Goal: Communication & Community: Answer question/provide support

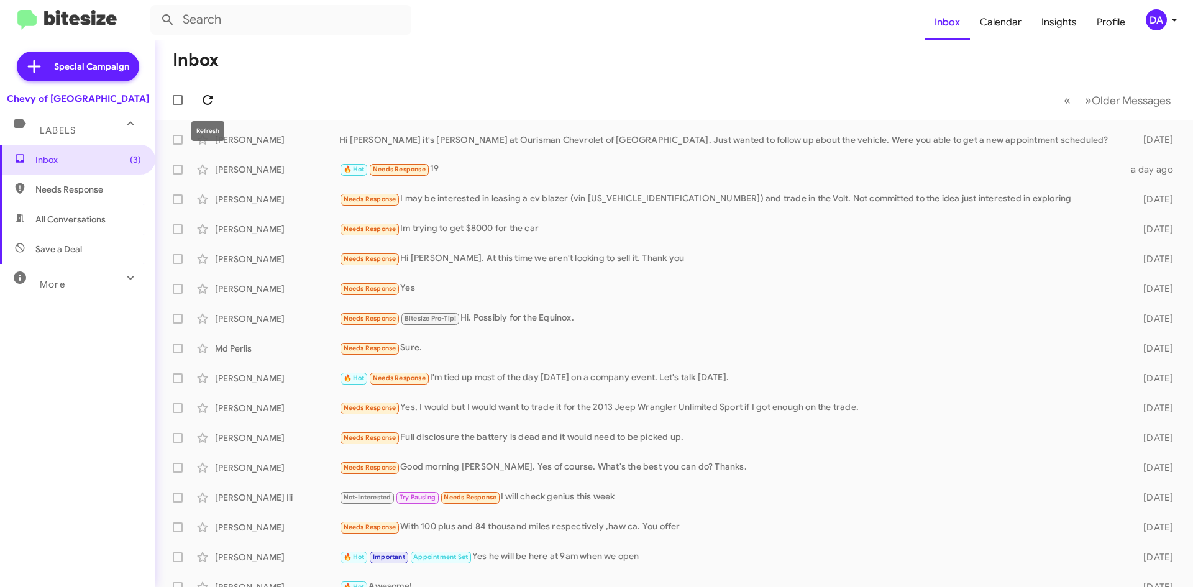
click at [214, 99] on icon at bounding box center [207, 100] width 15 height 15
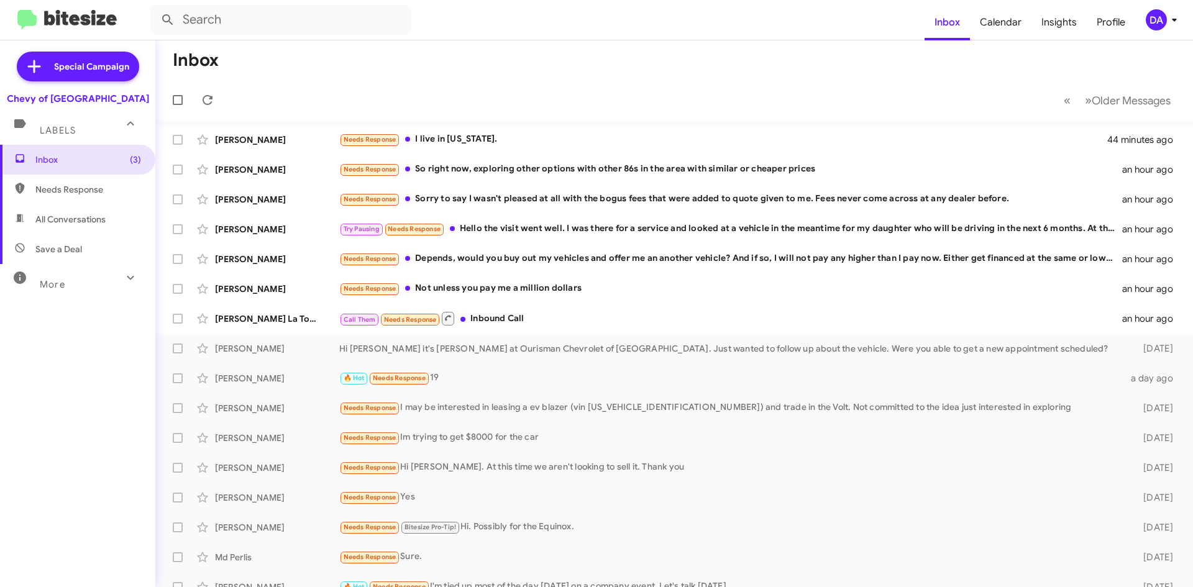
click at [108, 410] on div "Inbox (3) Needs Response All Conversations Save a Deal More Important 🔥 Hot App…" at bounding box center [77, 321] width 155 height 352
drag, startPoint x: 480, startPoint y: 314, endPoint x: 483, endPoint y: 308, distance: 6.7
click at [483, 308] on div "[PERSON_NAME] La Touche Call Them Needs Response Inbound Call an hour ago" at bounding box center [674, 318] width 1018 height 25
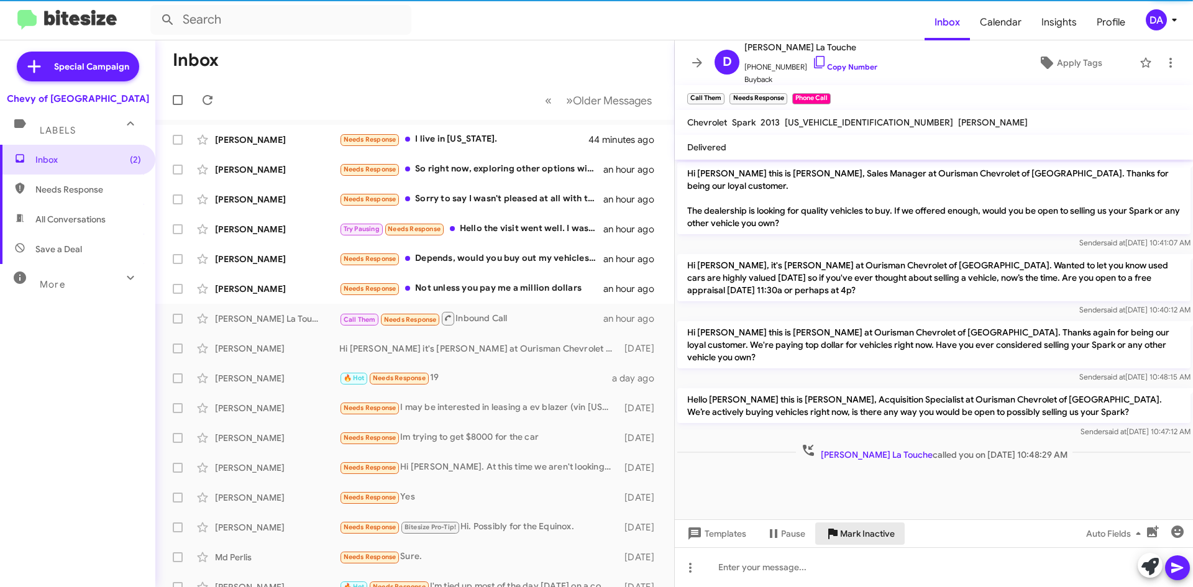
click at [878, 530] on span "Mark Inactive" at bounding box center [867, 534] width 55 height 22
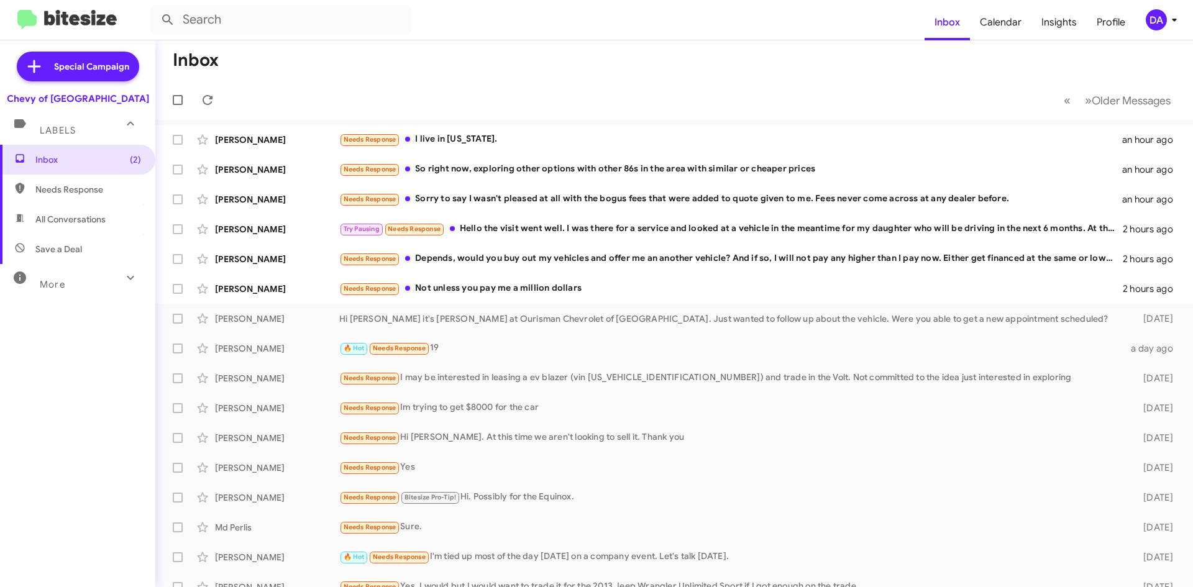
click at [52, 410] on div "Inbox (2) Needs Response All Conversations Save a Deal More Important 🔥 Hot App…" at bounding box center [77, 321] width 155 height 352
click at [769, 14] on form at bounding box center [537, 20] width 774 height 30
click at [207, 108] on button at bounding box center [207, 100] width 25 height 25
click at [209, 90] on button at bounding box center [207, 100] width 25 height 25
click at [544, 297] on div "[PERSON_NAME] Needs Response Not unless you pay me a million dollars 2 hours ago" at bounding box center [674, 289] width 1018 height 25
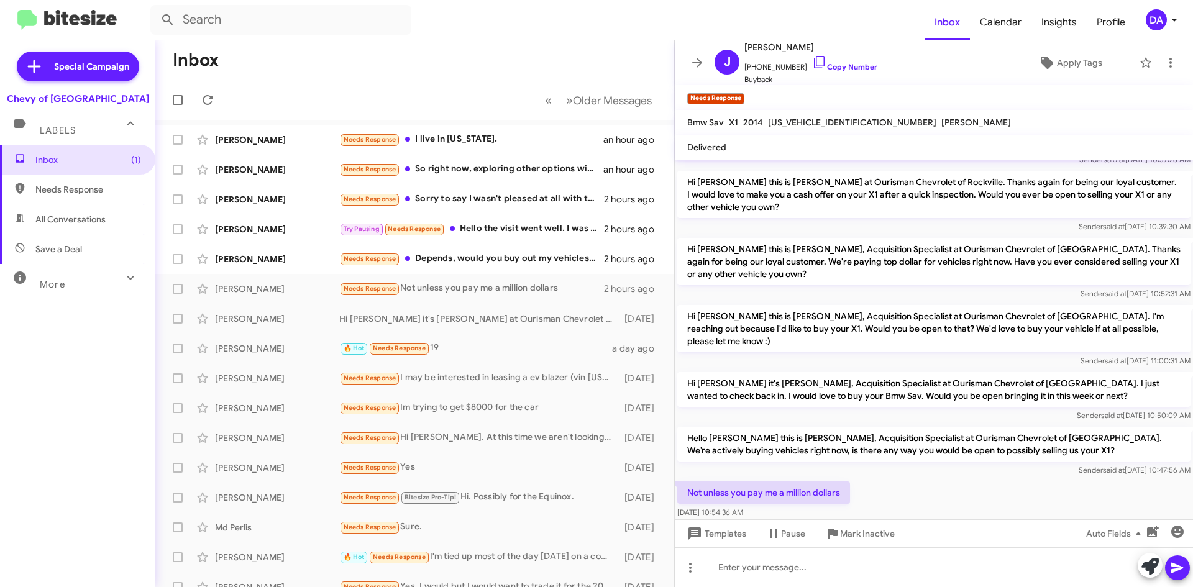
scroll to position [140, 0]
click at [864, 540] on span "Mark Inactive" at bounding box center [867, 534] width 55 height 22
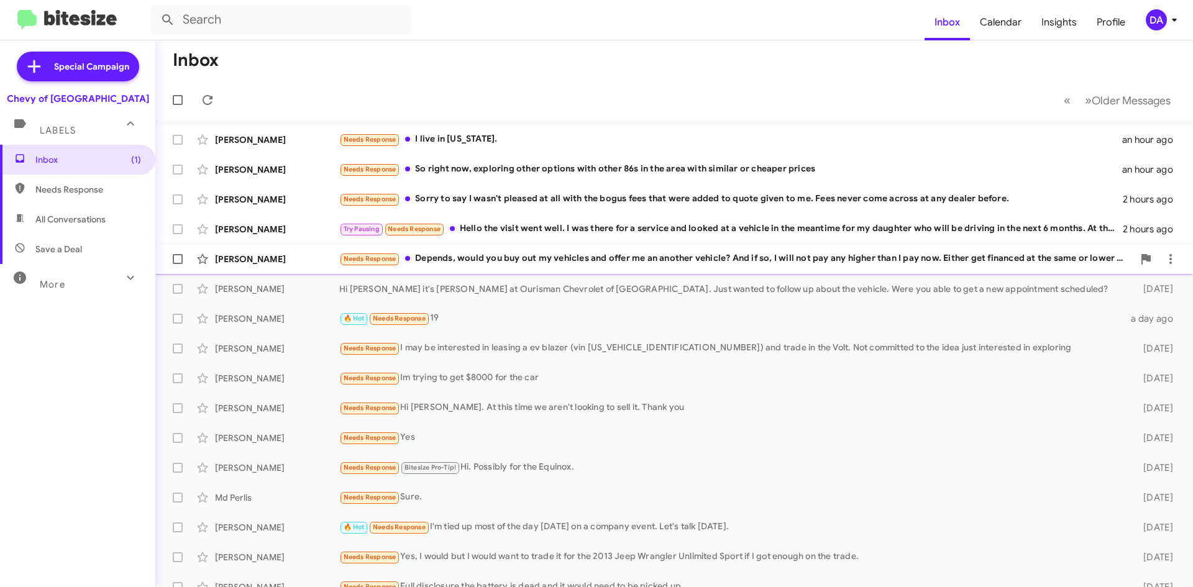
click at [519, 259] on div "Needs Response Depends, would you buy out my vehicles and offer me an another v…" at bounding box center [736, 259] width 794 height 14
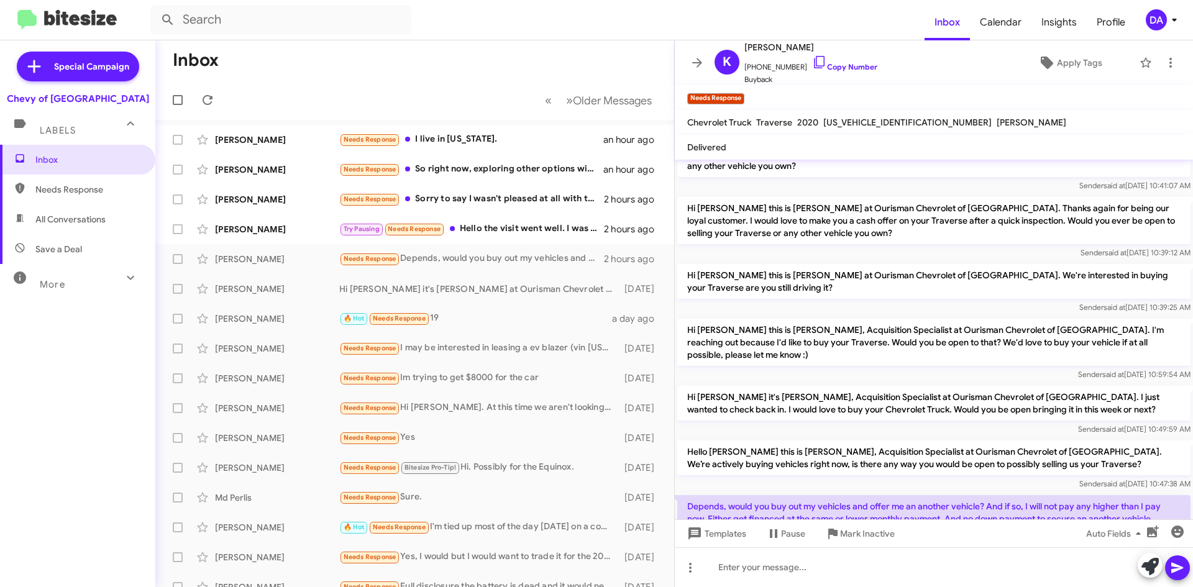
scroll to position [82, 0]
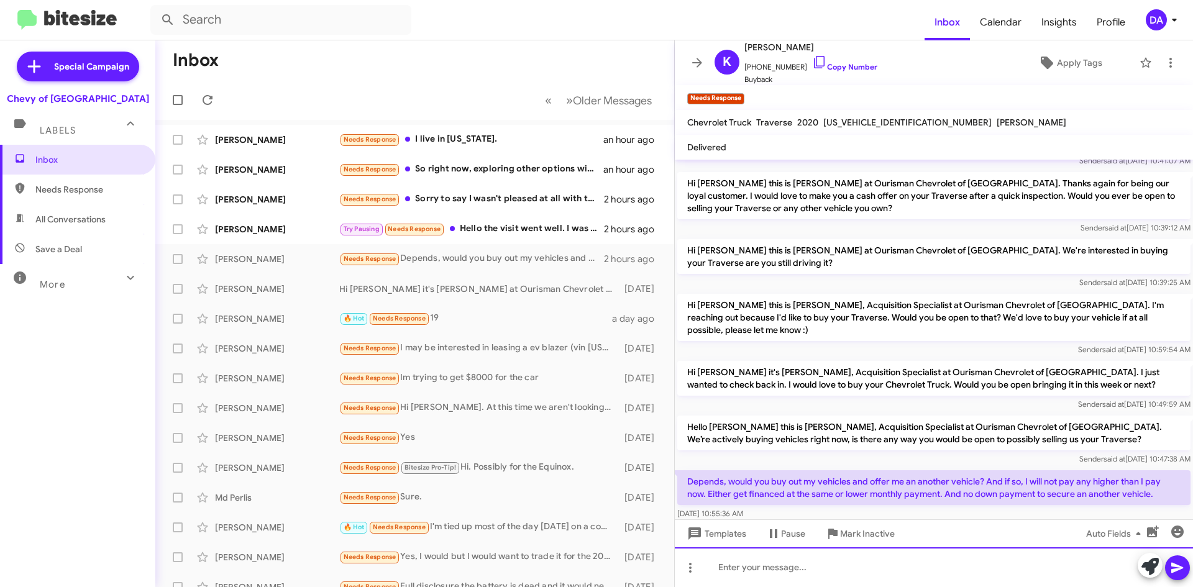
click at [815, 564] on div at bounding box center [934, 568] width 518 height 40
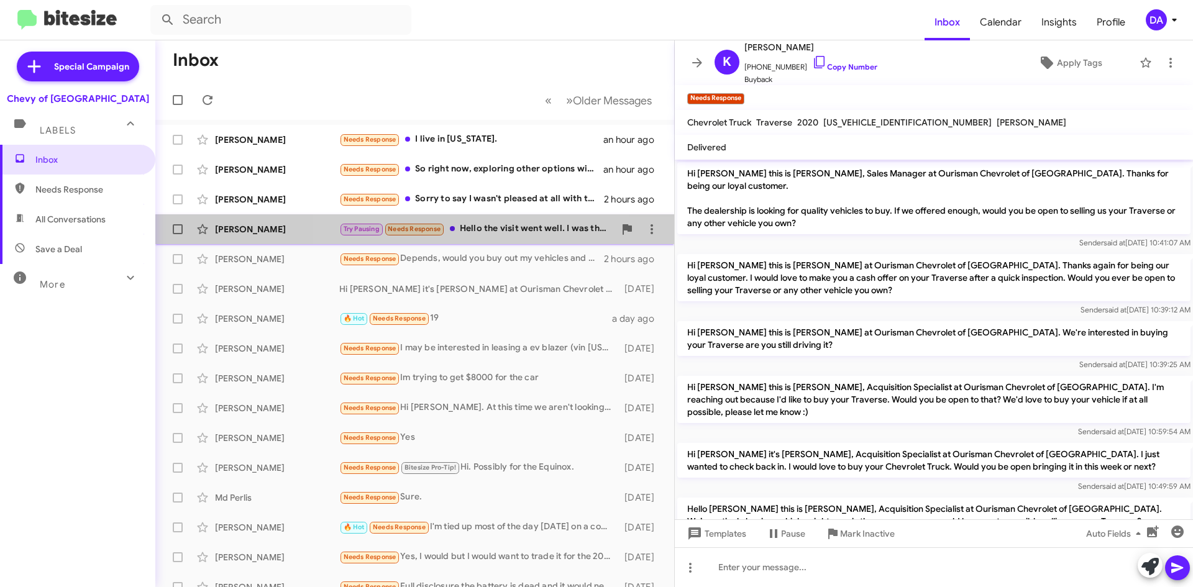
click at [488, 234] on div "Try Pausing Needs Response Hello the visit went well. I was there for a service…" at bounding box center [476, 229] width 275 height 14
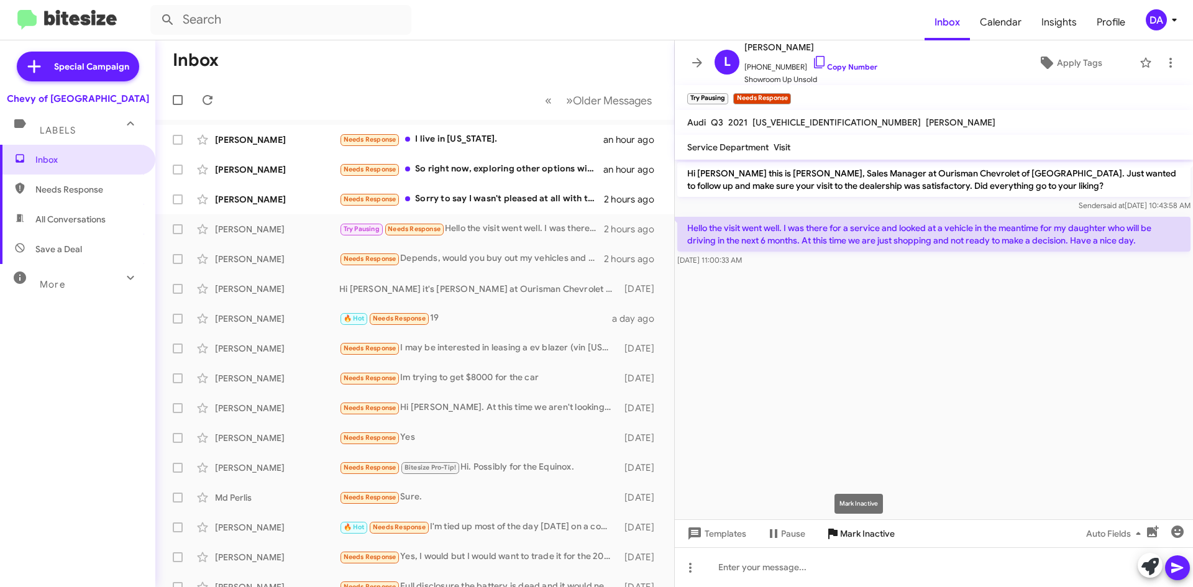
click at [877, 533] on span "Mark Inactive" at bounding box center [867, 534] width 55 height 22
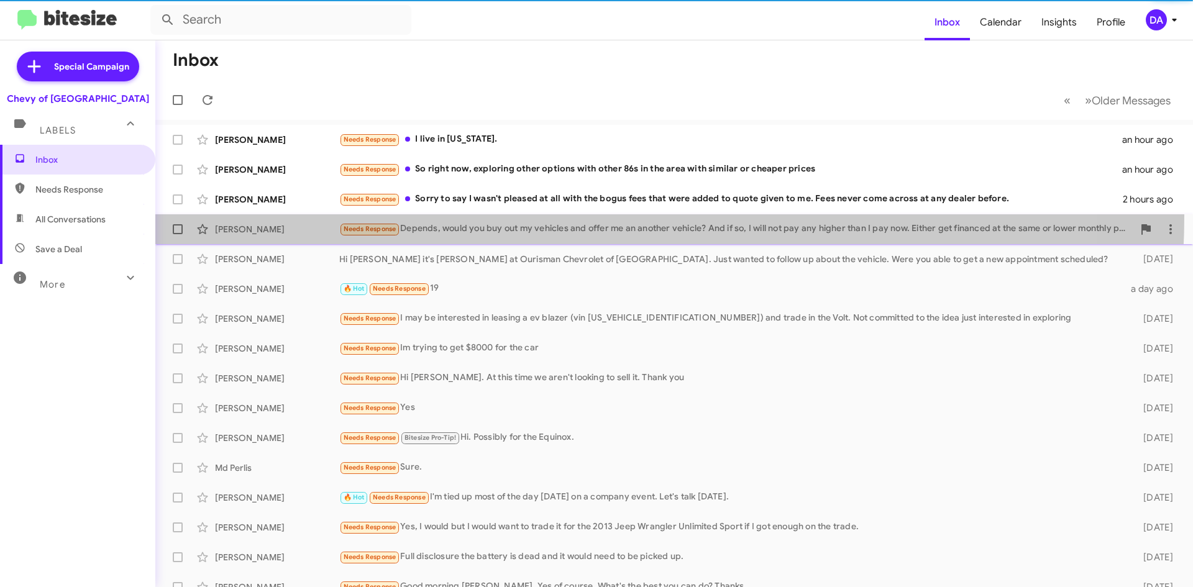
click at [509, 216] on span "[PERSON_NAME] Needs Response Depends, would you buy out my vehicles and offer m…" at bounding box center [674, 229] width 1038 height 30
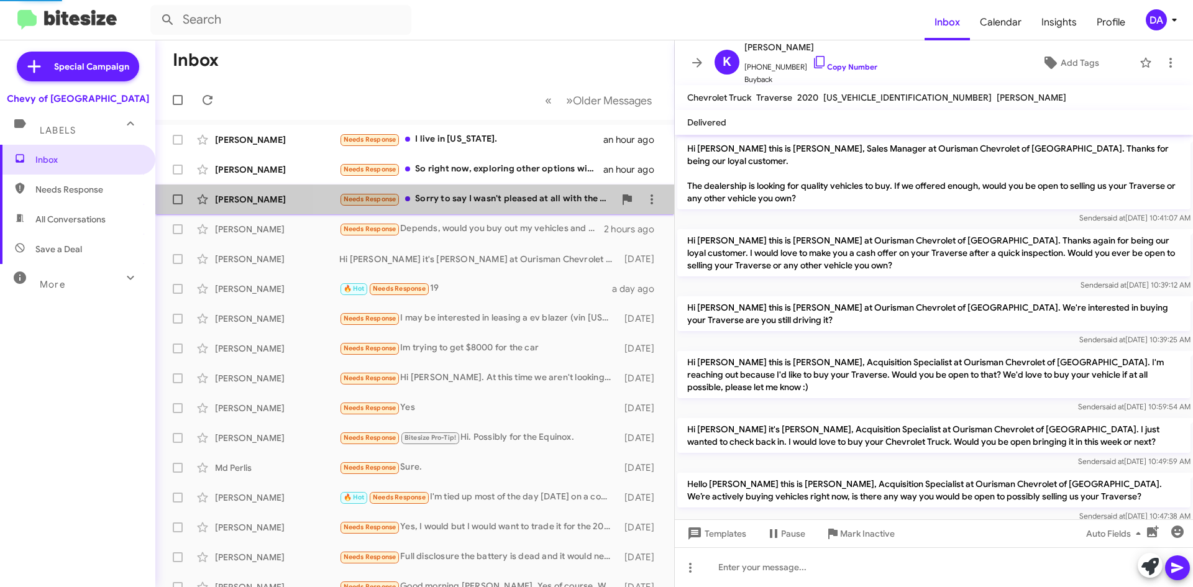
click at [513, 206] on div "Needs Response Sorry to say I wasn't pleased at all with the bogus fees that we…" at bounding box center [476, 199] width 275 height 14
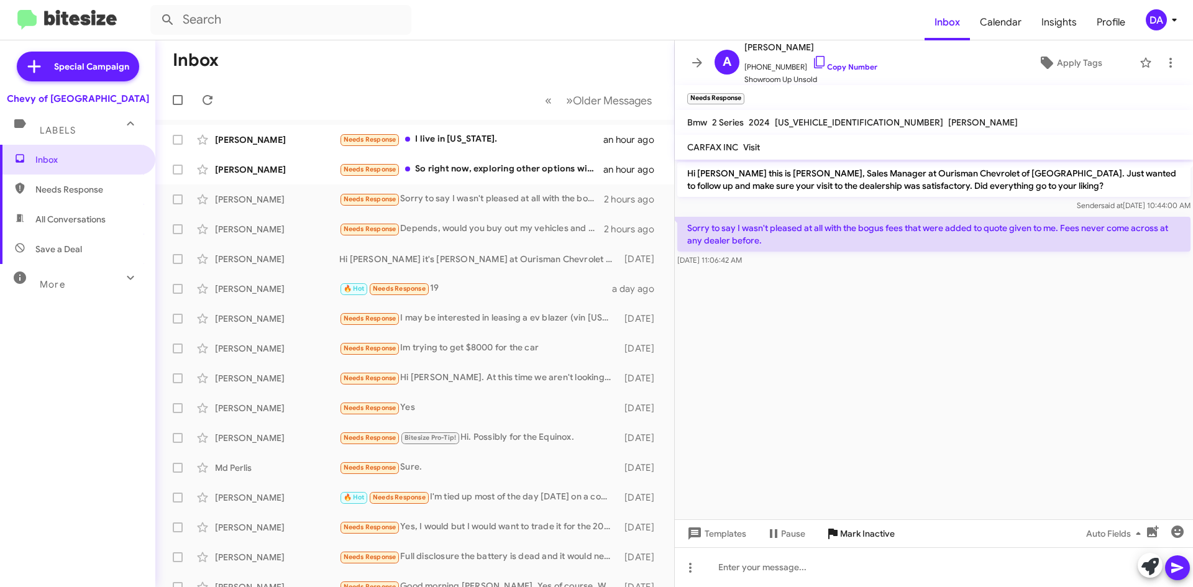
click at [858, 538] on span "Mark Inactive" at bounding box center [867, 534] width 55 height 22
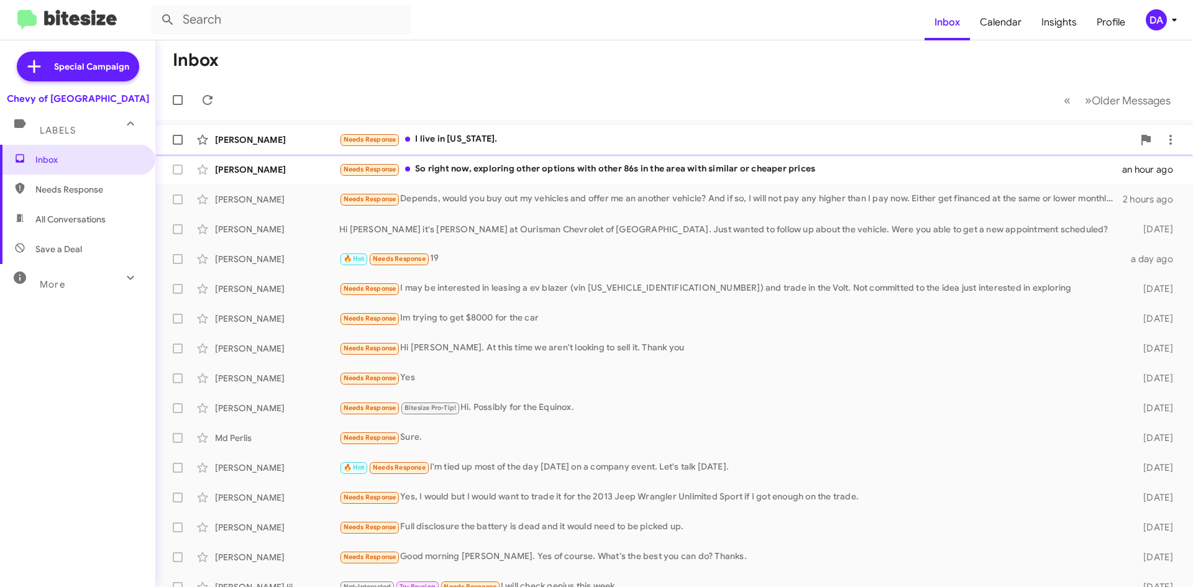
click at [466, 135] on div "Needs Response I live in [US_STATE]." at bounding box center [736, 139] width 794 height 14
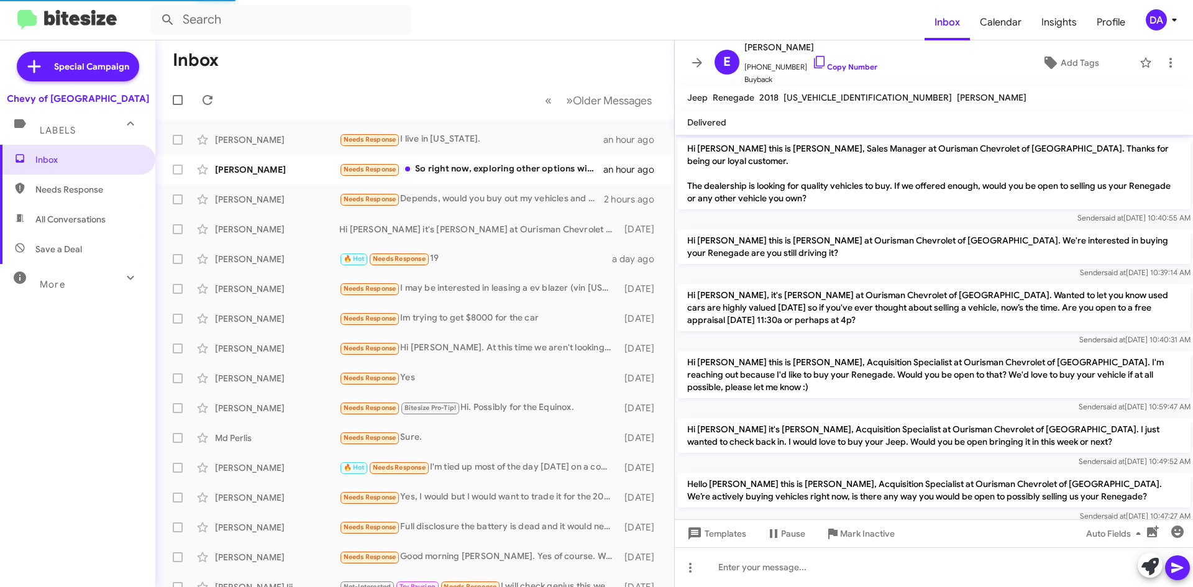
scroll to position [45, 0]
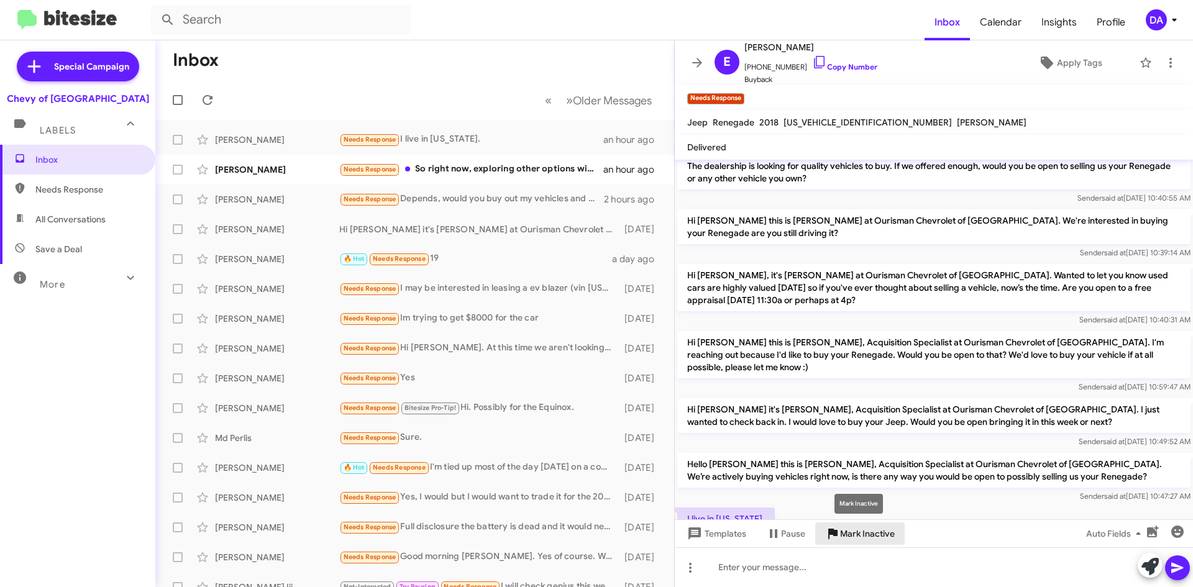
click at [874, 544] on span "Mark Inactive" at bounding box center [867, 534] width 55 height 22
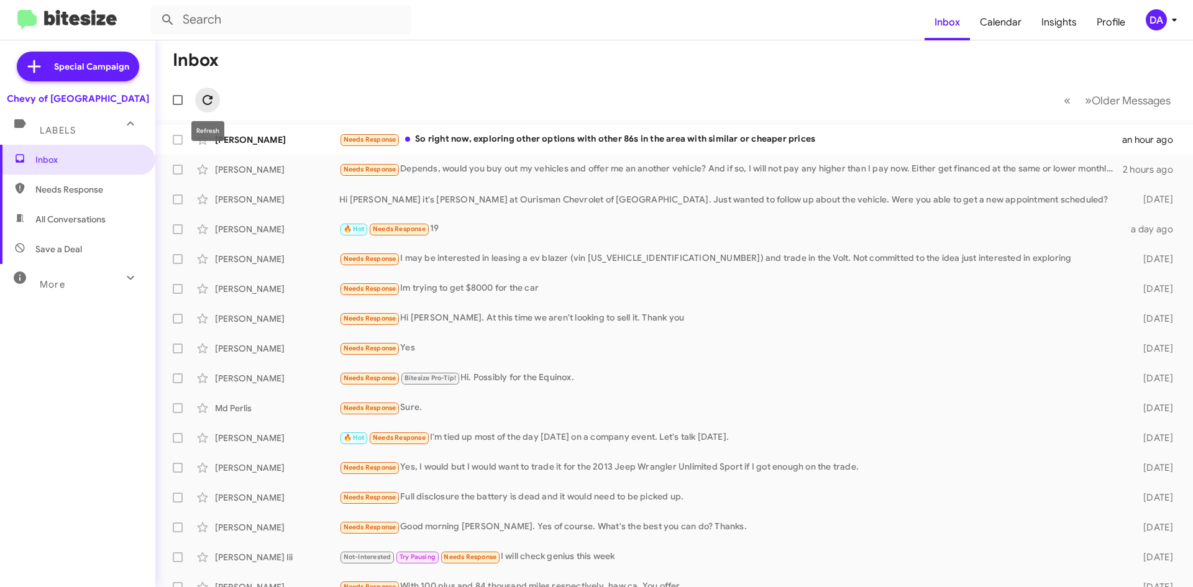
click at [212, 107] on icon at bounding box center [207, 100] width 15 height 15
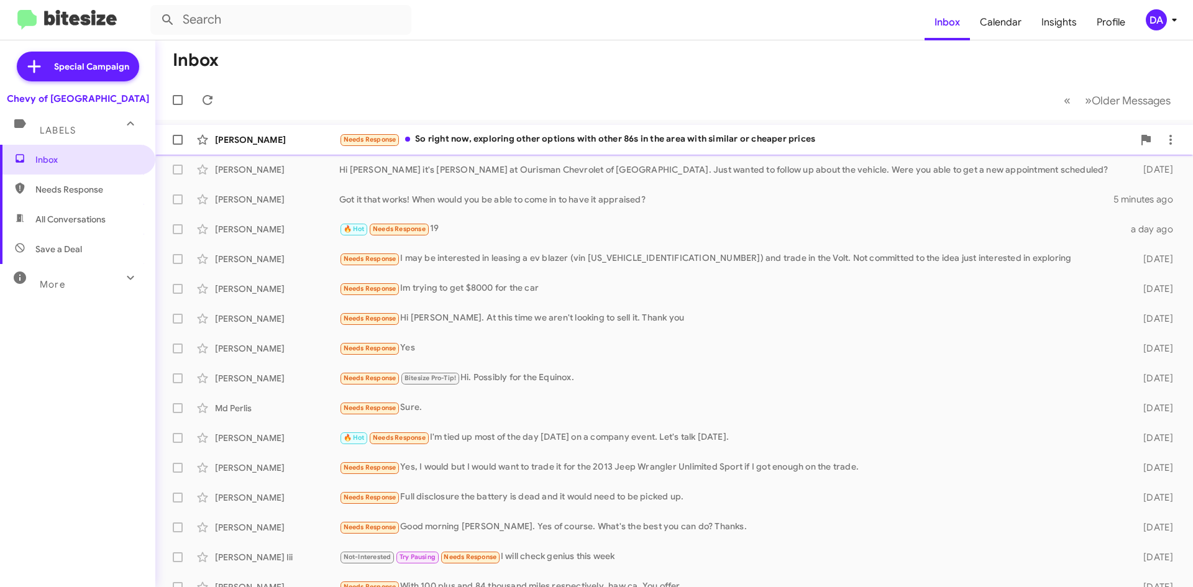
click at [507, 132] on div "[PERSON_NAME] Needs Response So right now, exploring other options with other 8…" at bounding box center [674, 139] width 1018 height 25
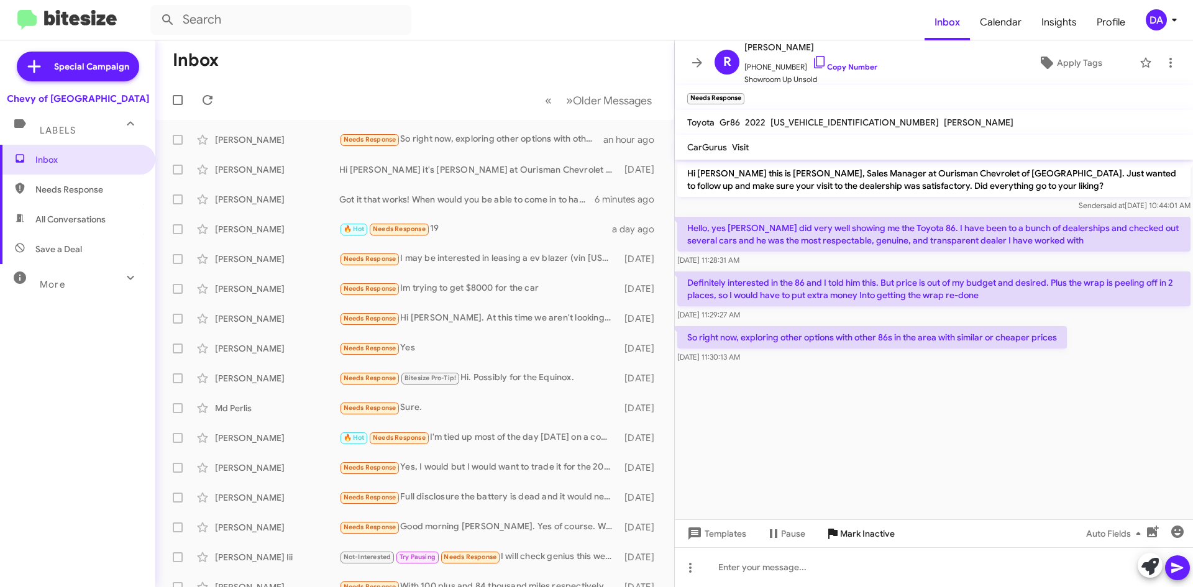
click at [864, 534] on span "Mark Inactive" at bounding box center [867, 534] width 55 height 22
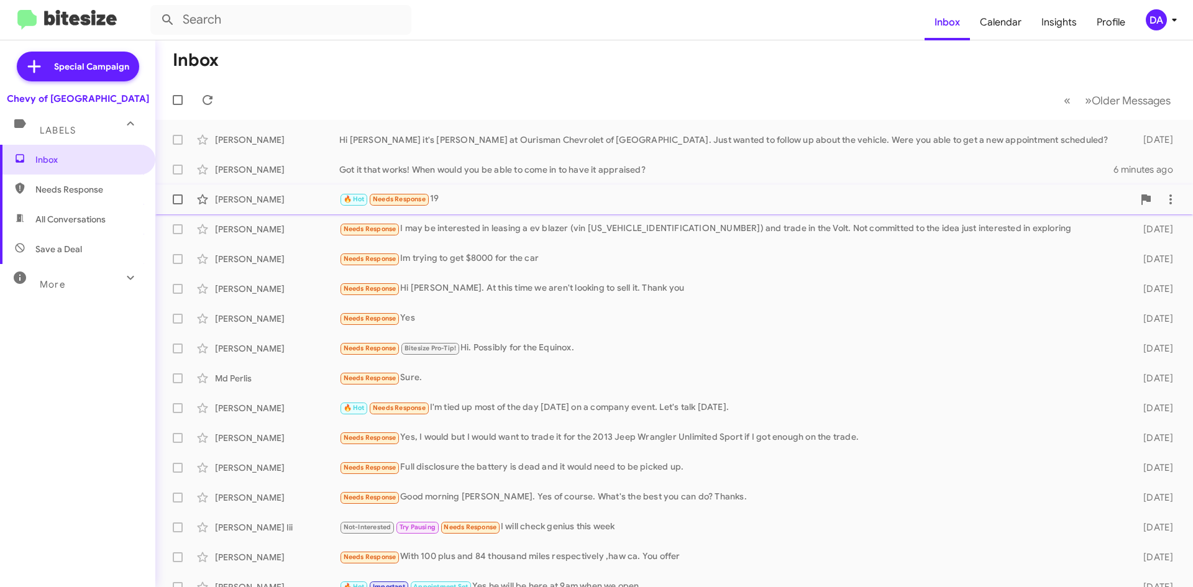
click at [475, 204] on div "🔥 Hot Needs Response 19" at bounding box center [736, 199] width 794 height 14
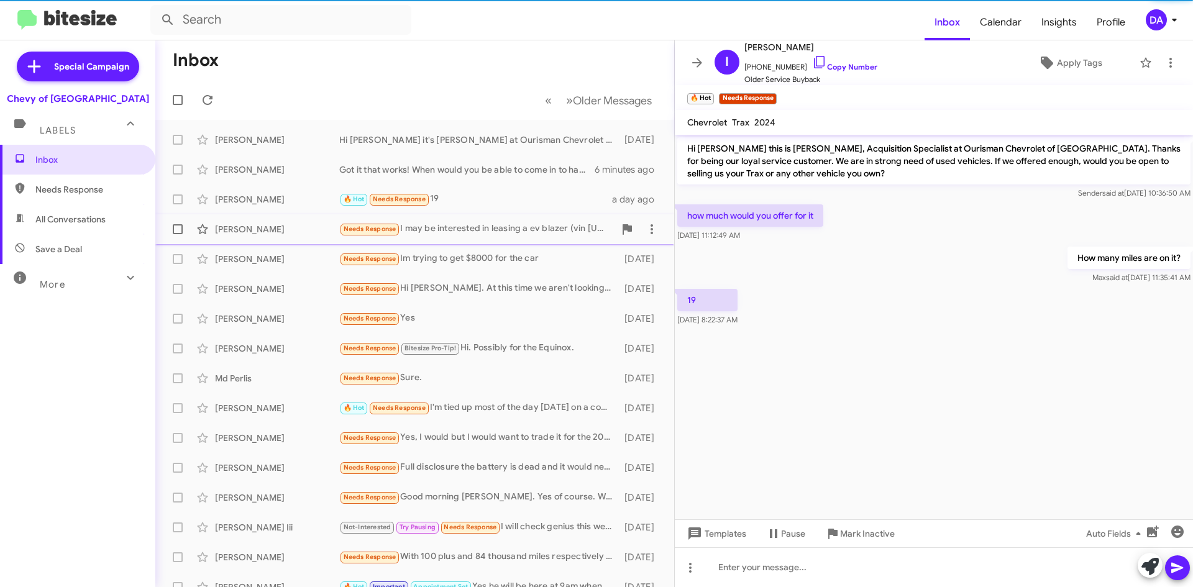
click at [481, 219] on div "[PERSON_NAME] Needs Response I may be interested in leasing a ev blazer (vin [U…" at bounding box center [414, 229] width 499 height 25
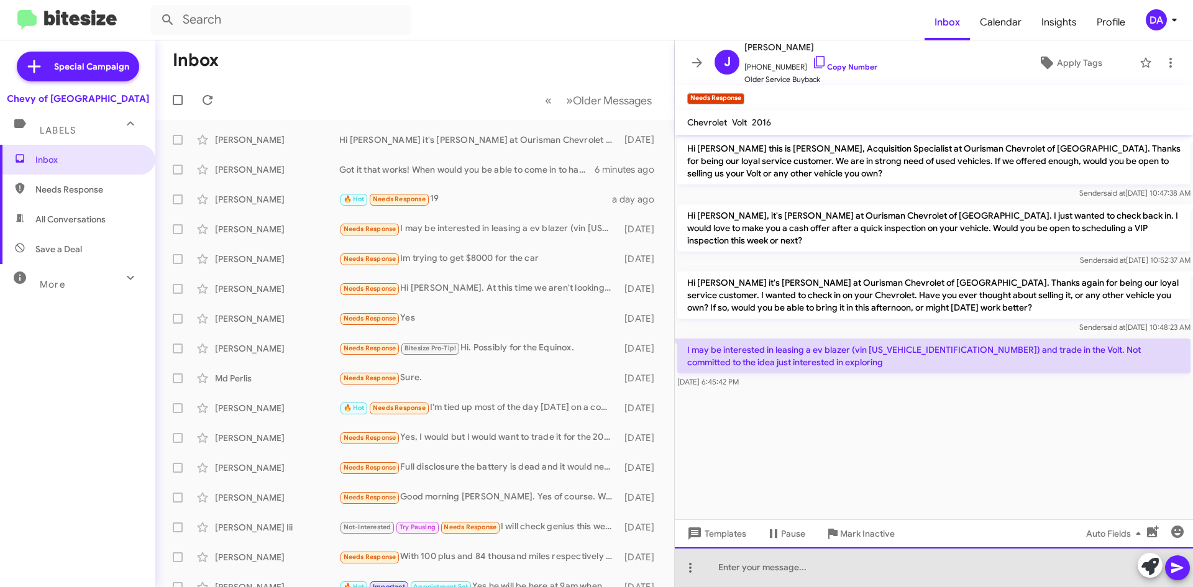
click at [1001, 574] on div at bounding box center [934, 568] width 518 height 40
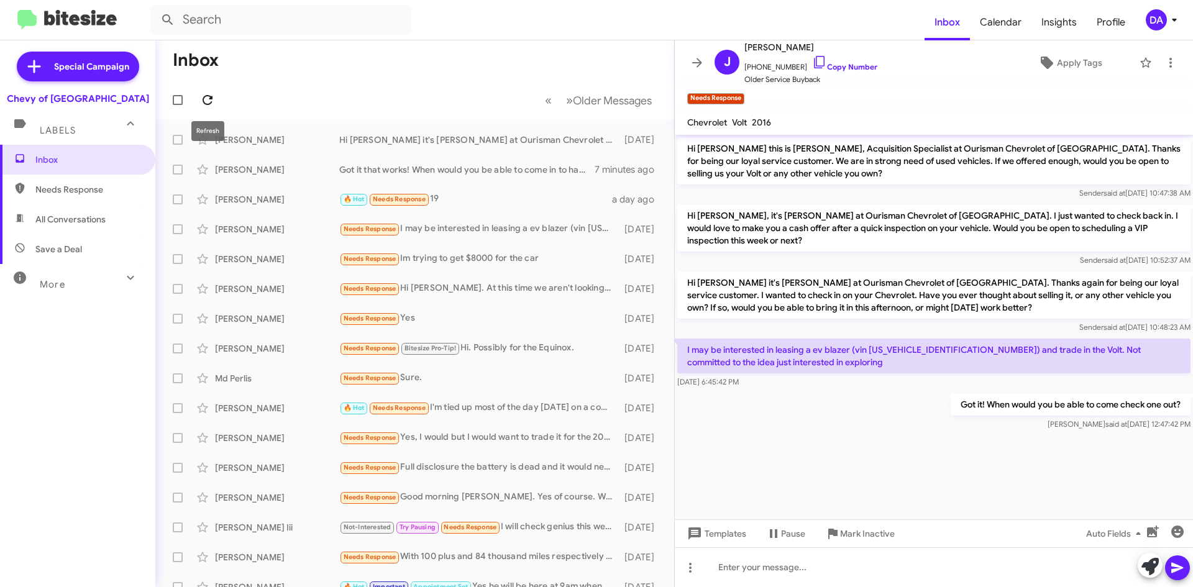
click at [208, 107] on icon at bounding box center [207, 100] width 15 height 15
click at [89, 573] on div "Special Campaign Chevy of Rockville Labels Inbox Needs Response All Conversatio…" at bounding box center [77, 311] width 155 height 542
